Goal: Information Seeking & Learning: Check status

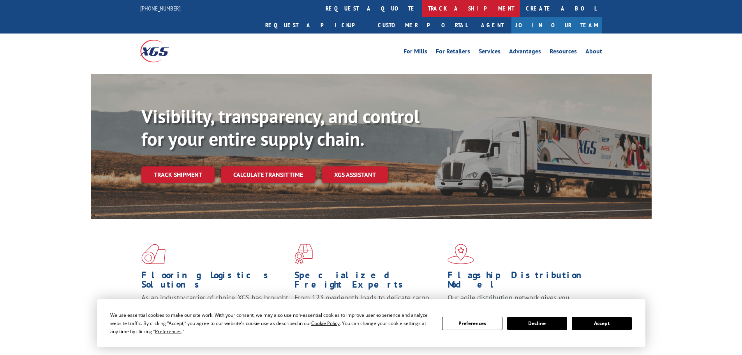
click at [422, 6] on link "track a shipment" at bounding box center [471, 8] width 98 height 17
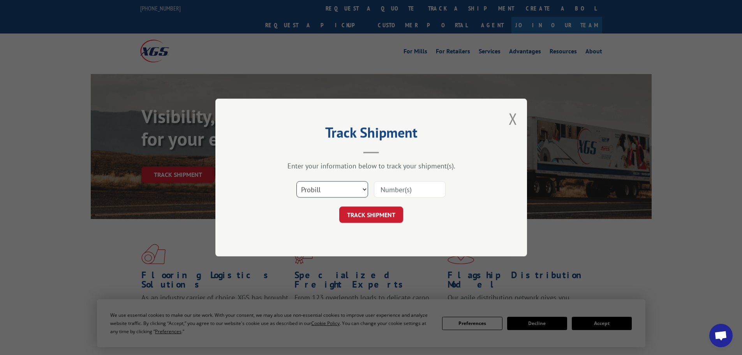
click at [358, 191] on select "Select category... Probill BOL PO" at bounding box center [332, 189] width 72 height 16
select select "bol"
click at [296, 181] on select "Select category... Probill BOL PO" at bounding box center [332, 189] width 72 height 16
click at [396, 188] on input at bounding box center [410, 189] width 72 height 16
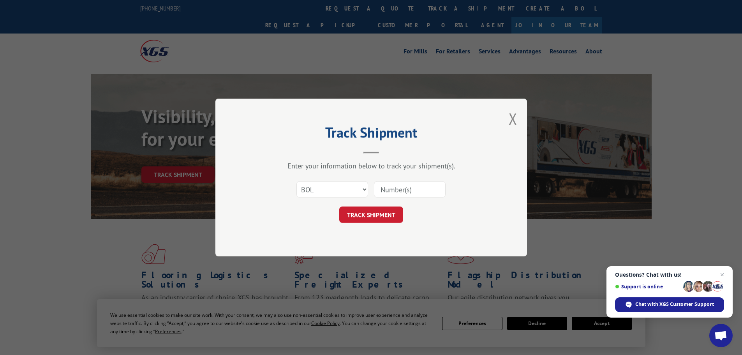
paste input "7047604"
type input "7047604"
click at [381, 217] on button "TRACK SHIPMENT" at bounding box center [371, 214] width 64 height 16
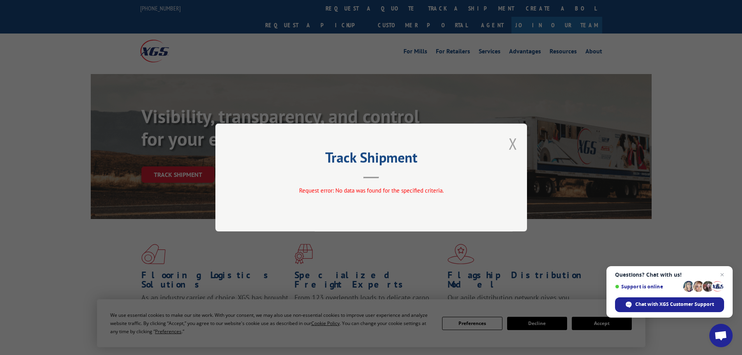
click at [514, 144] on button "Close modal" at bounding box center [512, 143] width 9 height 21
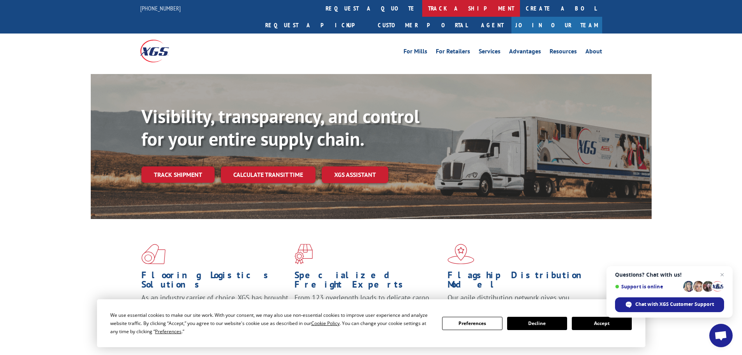
click at [422, 4] on link "track a shipment" at bounding box center [471, 8] width 98 height 17
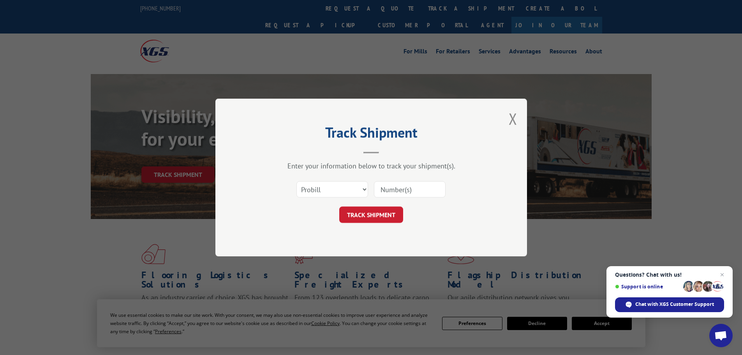
click at [388, 188] on input at bounding box center [410, 189] width 72 height 16
paste input "7047604"
type input "7047604"
click at [386, 214] on button "TRACK SHIPMENT" at bounding box center [371, 214] width 64 height 16
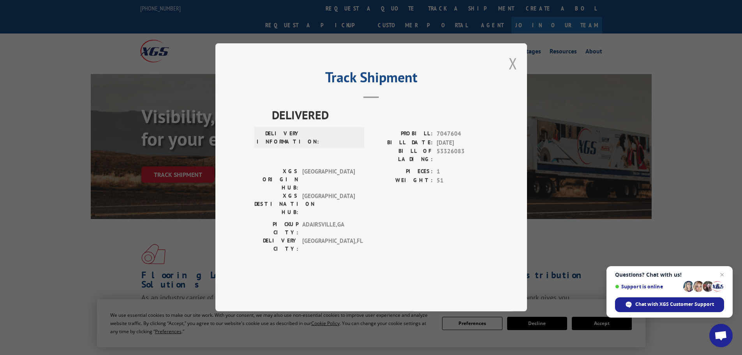
click at [513, 74] on button "Close modal" at bounding box center [512, 63] width 9 height 21
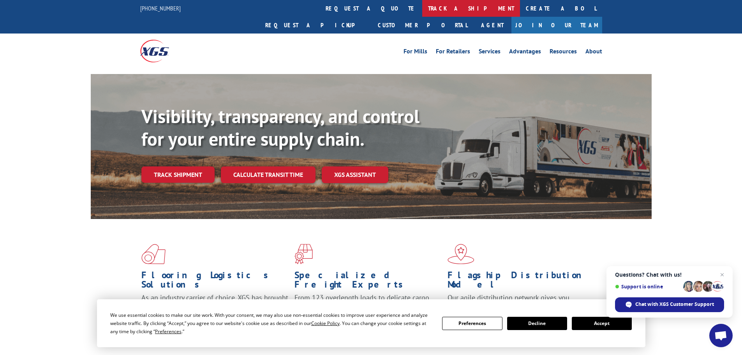
click at [422, 10] on link "track a shipment" at bounding box center [471, 8] width 98 height 17
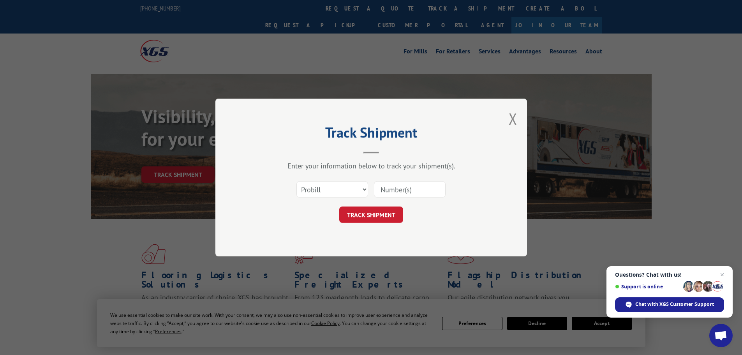
click at [405, 191] on input at bounding box center [410, 189] width 72 height 16
paste input "17233355"
type input "17233355"
click at [392, 213] on button "TRACK SHIPMENT" at bounding box center [371, 214] width 64 height 16
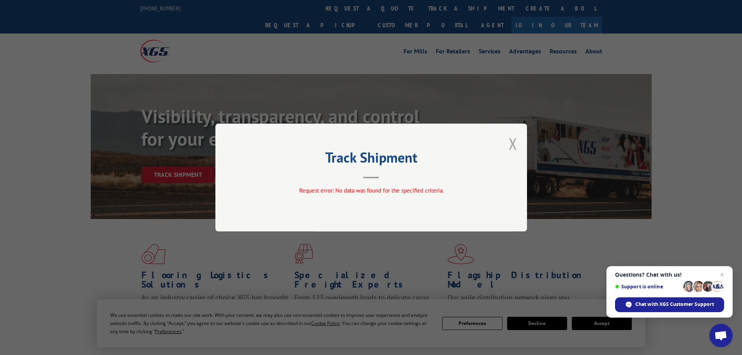
click at [512, 141] on button "Close modal" at bounding box center [512, 143] width 9 height 21
